Goal: Task Accomplishment & Management: Use online tool/utility

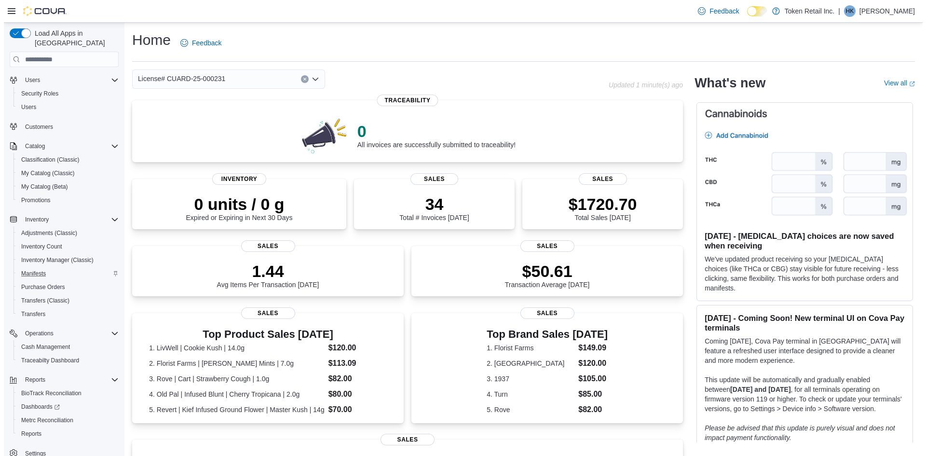
scroll to position [30, 0]
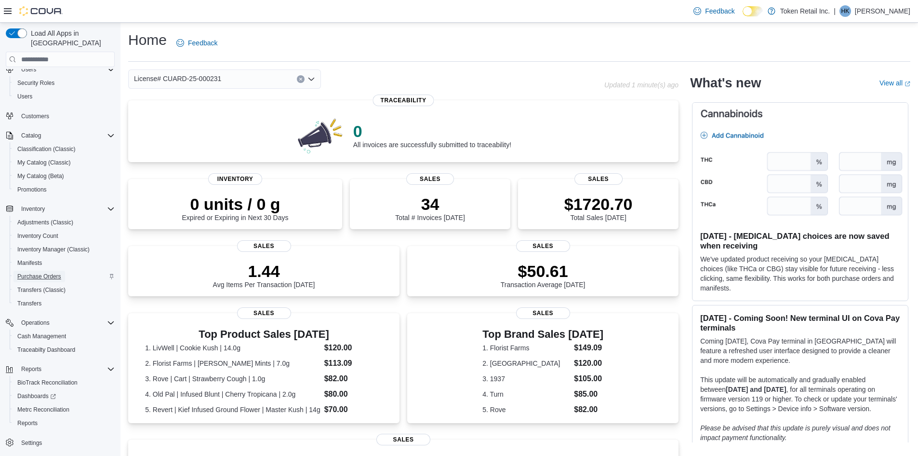
click at [34, 272] on span "Purchase Orders" at bounding box center [39, 276] width 44 height 8
